Goal: Transaction & Acquisition: Purchase product/service

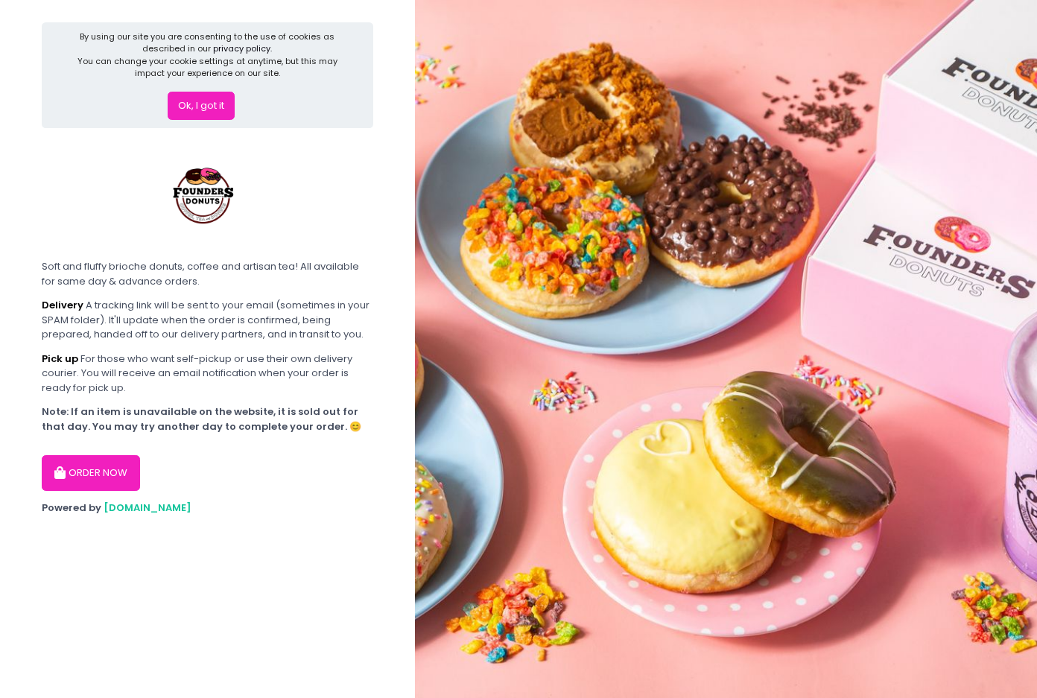
click at [98, 475] on button "ORDER NOW" at bounding box center [91, 473] width 98 height 36
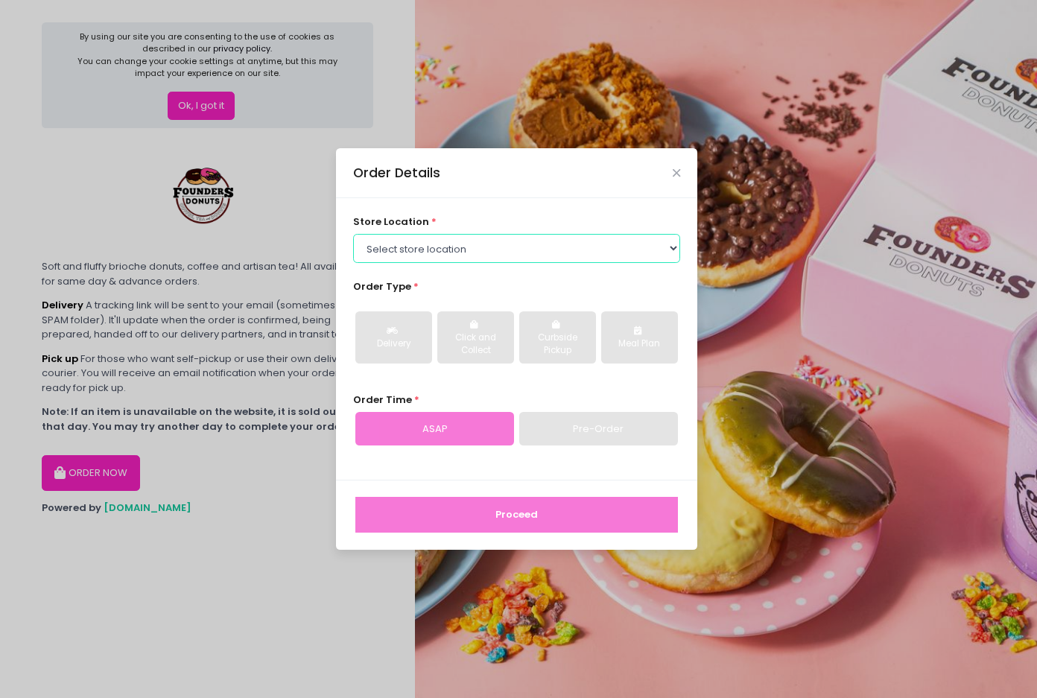
click at [480, 243] on select "Select store location Founders Donuts - [PERSON_NAME] Founders Donuts - [GEOGRA…" at bounding box center [517, 248] width 328 height 28
click at [582, 241] on select "Select store location Founders Donuts - [PERSON_NAME] Founders Donuts - [GEOGRA…" at bounding box center [517, 248] width 328 height 28
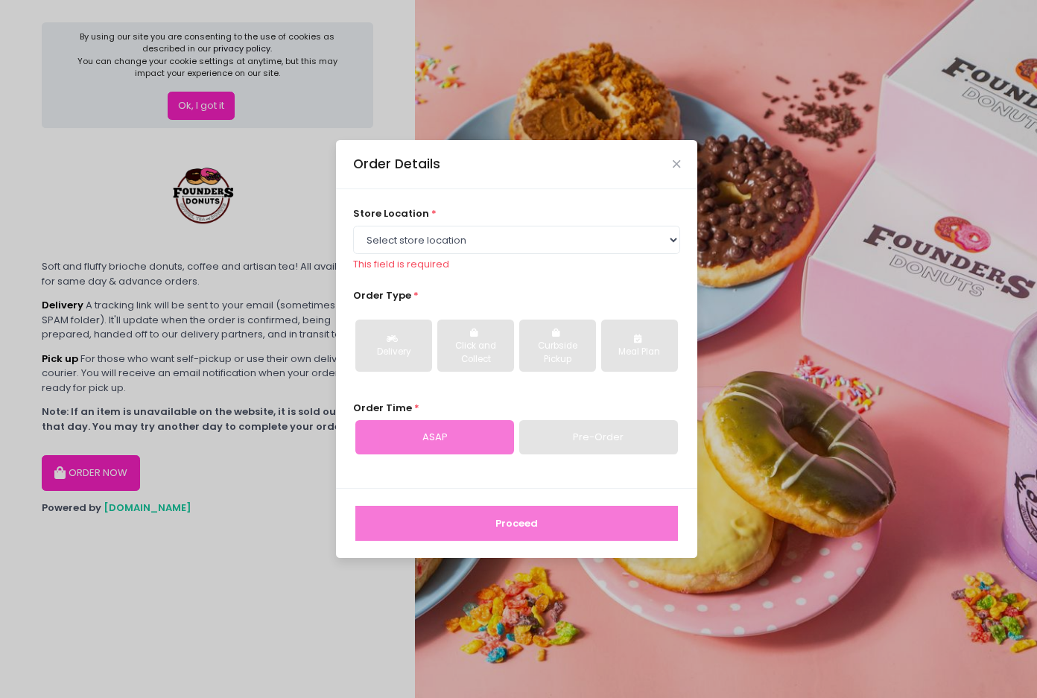
click at [638, 207] on div "store location * Select store location Founders Donuts - [PERSON_NAME] Roxas Ma…" at bounding box center [516, 338] width 361 height 299
click at [677, 169] on icon "Close" at bounding box center [676, 164] width 7 height 11
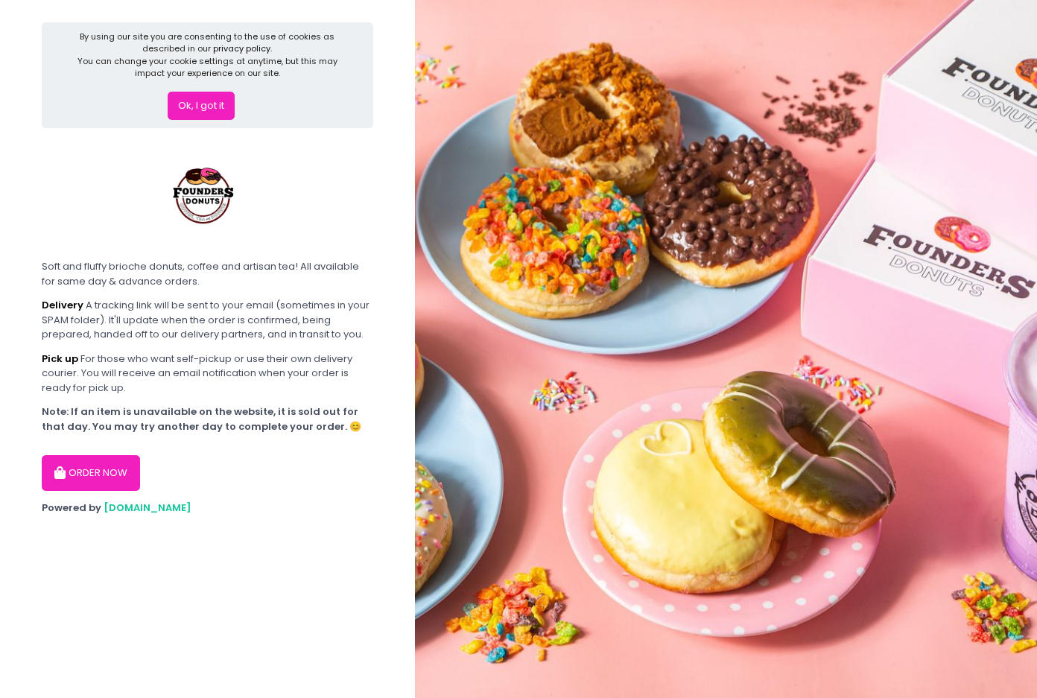
click at [221, 113] on button "Ok, I got it" at bounding box center [201, 106] width 67 height 28
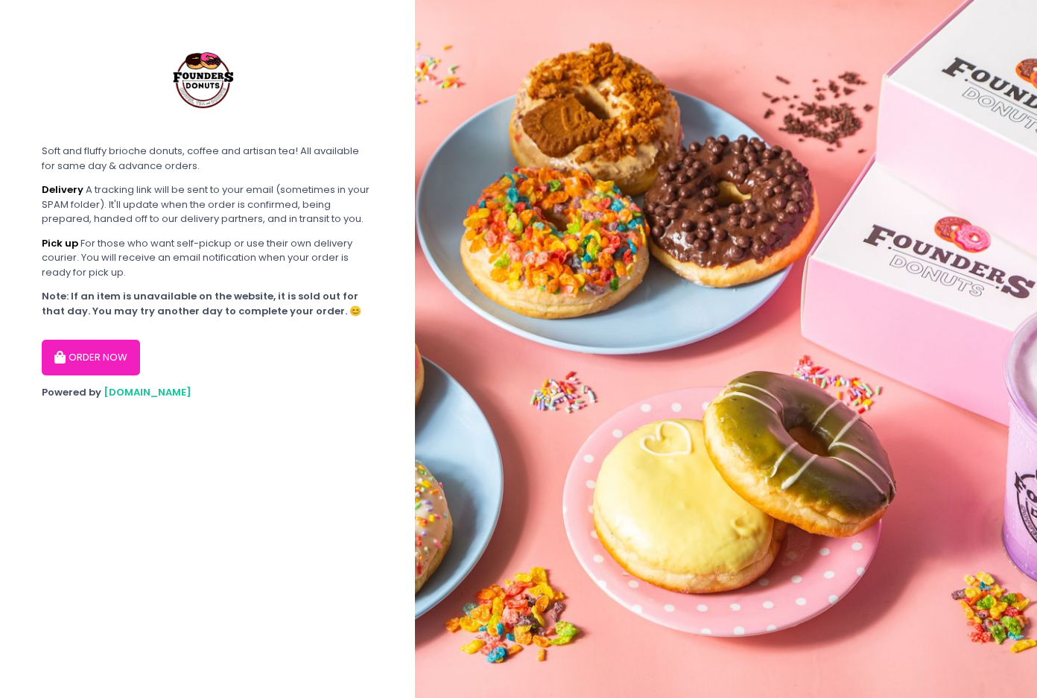
click at [92, 354] on button "ORDER NOW" at bounding box center [91, 358] width 98 height 36
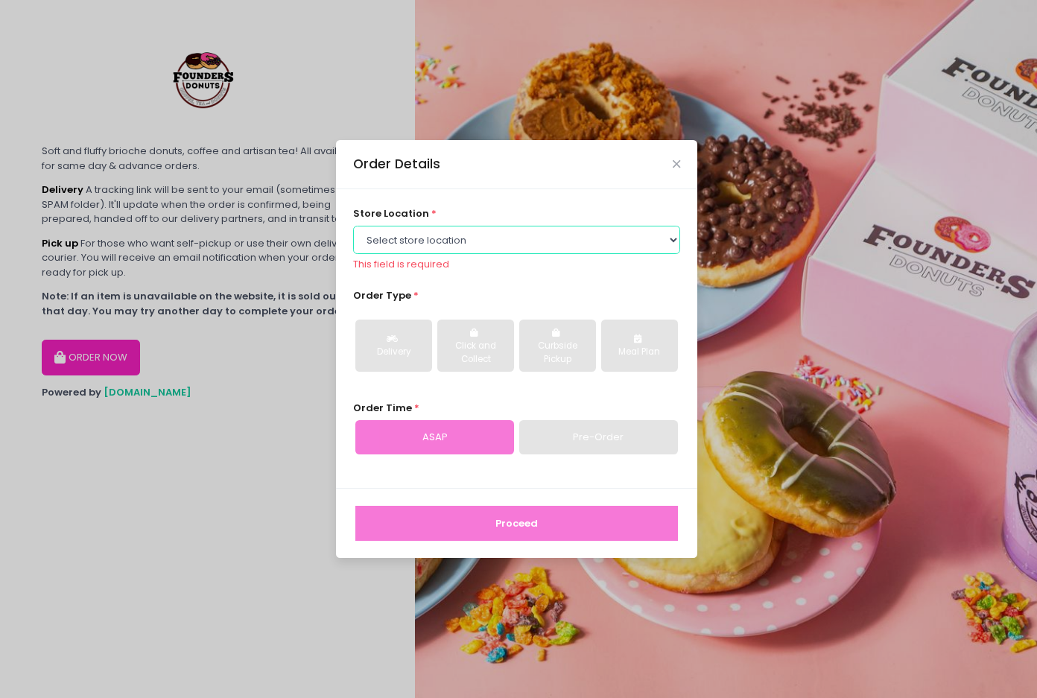
click at [492, 238] on select "Select store location Founders Donuts - [PERSON_NAME] Founders Donuts - [GEOGRA…" at bounding box center [517, 240] width 328 height 28
select select "65e656aa55db7c7b23c3a32e"
click at [353, 234] on select "Select store location Founders Donuts - [PERSON_NAME] Founders Donuts - [GEOGRA…" at bounding box center [517, 240] width 328 height 28
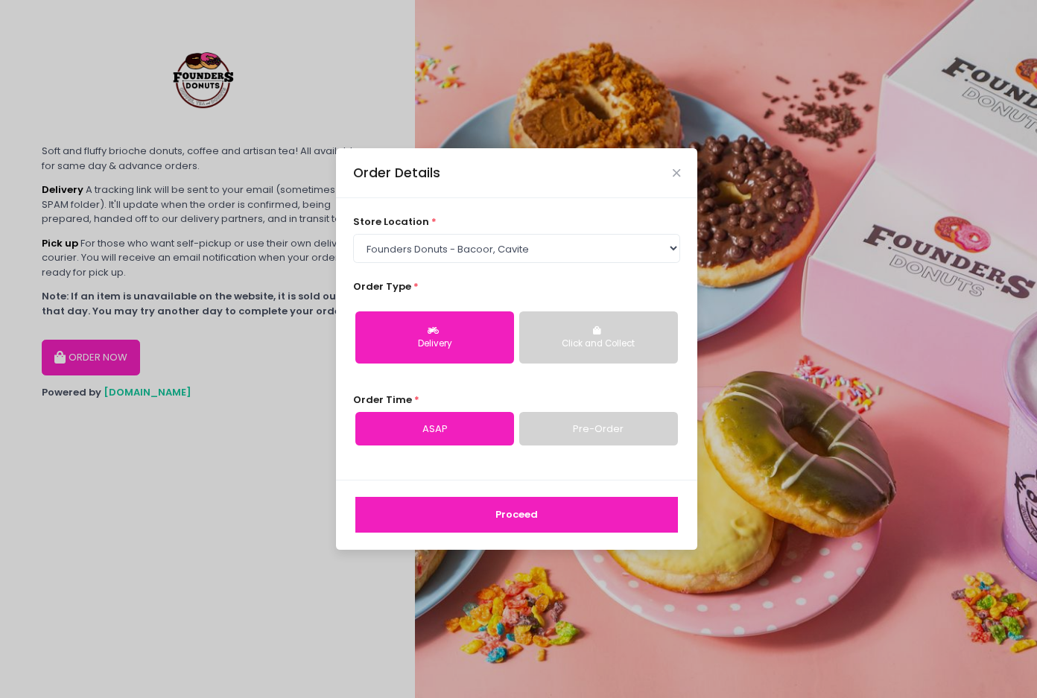
click at [511, 517] on button "Proceed" at bounding box center [516, 515] width 322 height 36
